Goal: Information Seeking & Learning: Learn about a topic

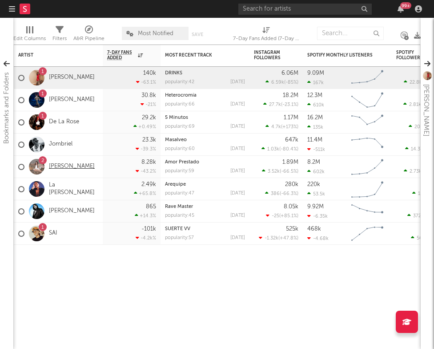
click at [61, 167] on link "[PERSON_NAME]" at bounding box center [72, 167] width 46 height 8
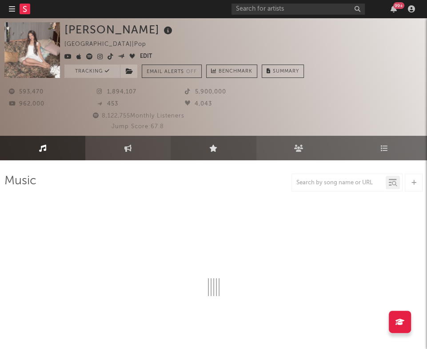
select select "6m"
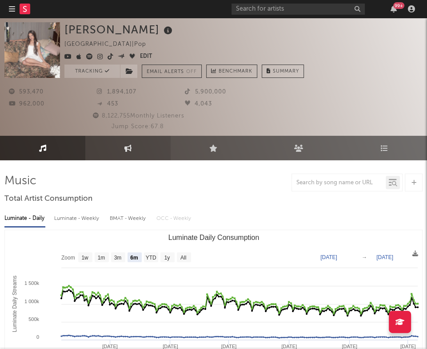
click at [120, 147] on link "Engagement" at bounding box center [127, 148] width 85 height 24
select select "1w"
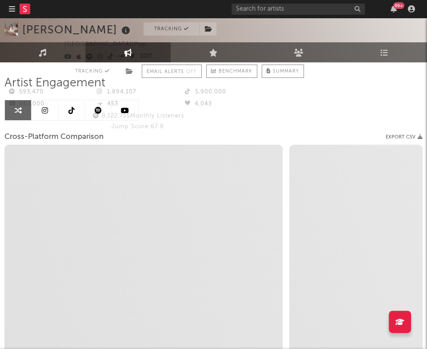
scroll to position [112, 0]
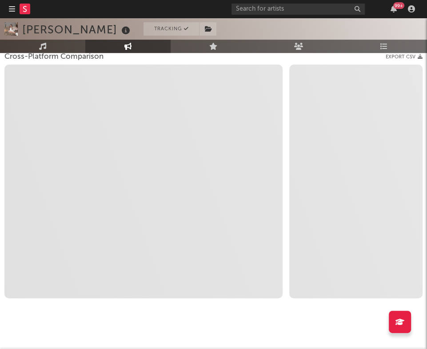
select select "1m"
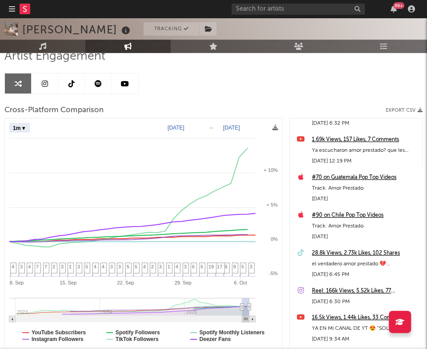
scroll to position [0, 0]
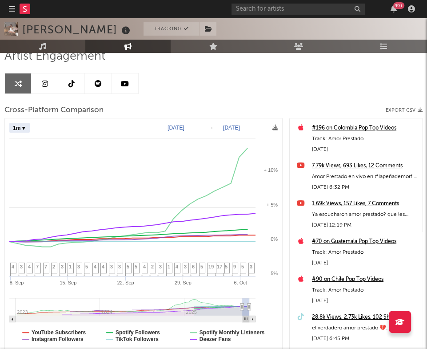
click at [347, 75] on div "Artist Engagement Cross-Platform Comparison Export CSV Zoom 1w 1m 3m 6m YTD 1y …" at bounding box center [213, 200] width 418 height 302
click at [356, 80] on div "Artist Engagement Cross-Platform Comparison Export CSV Zoom 1w 1m 3m 6m YTD 1y …" at bounding box center [213, 200] width 418 height 302
click at [401, 97] on div "Artist Engagement Cross-Platform Comparison Export CSV Zoom 1w 1m 3m 6m YTD 1y …" at bounding box center [213, 200] width 418 height 302
click at [347, 82] on div "Artist Engagement Cross-Platform Comparison Export CSV Zoom 1w 1m 3m 6m YTD 1y …" at bounding box center [213, 200] width 418 height 302
click at [341, 77] on div "Artist Engagement Cross-Platform Comparison Export CSV Zoom 1w 1m 3m 6m YTD 1y …" at bounding box center [213, 200] width 418 height 302
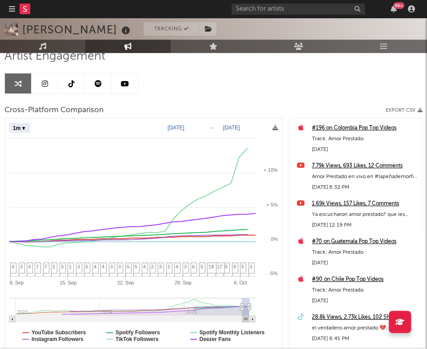
click at [357, 90] on div "Artist Engagement Cross-Platform Comparison Export CSV Zoom 1w 1m 3m 6m YTD 1y …" at bounding box center [213, 200] width 418 height 302
click at [365, 88] on div "Artist Engagement Cross-Platform Comparison Export CSV Zoom 1w 1m 3m 6m YTD 1y …" at bounding box center [213, 200] width 418 height 302
click at [369, 105] on div "Cross-Platform Comparison Export CSV" at bounding box center [213, 110] width 418 height 15
click at [361, 97] on div "Artist Engagement Cross-Platform Comparison Export CSV Zoom 1w 1m 3m 6m YTD 1y …" at bounding box center [213, 200] width 418 height 302
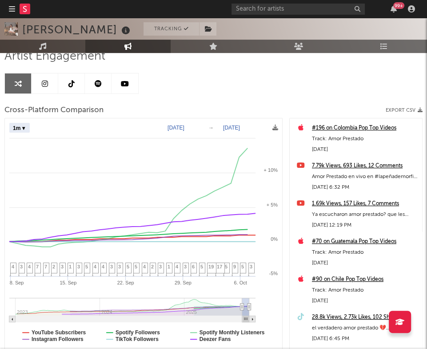
click at [361, 72] on div "Artist Engagement Cross-Platform Comparison Export CSV Zoom 1w 1m 3m 6m YTD 1y …" at bounding box center [213, 200] width 418 height 302
